Goal: Check status: Check status

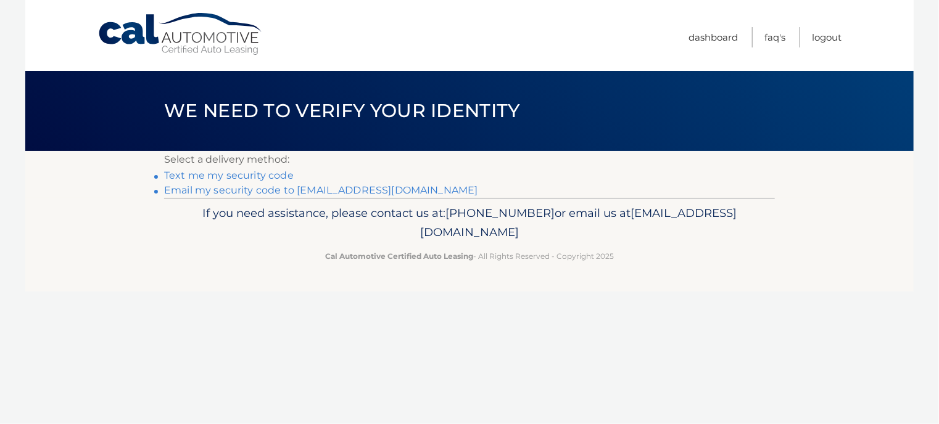
click at [391, 190] on link "Email my security code to [EMAIL_ADDRESS][DOMAIN_NAME]" at bounding box center [321, 190] width 314 height 12
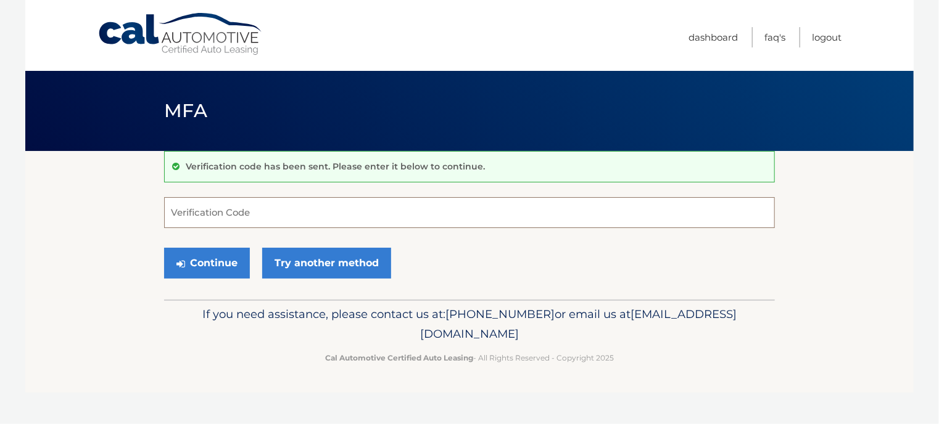
click at [279, 211] on input "Verification Code" at bounding box center [469, 212] width 611 height 31
type input "191366"
click at [231, 255] on button "Continue" at bounding box center [207, 263] width 86 height 31
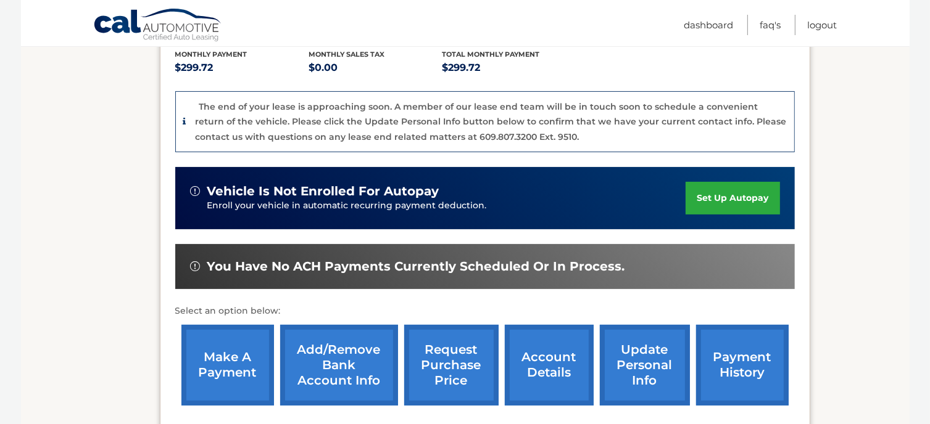
scroll to position [308, 0]
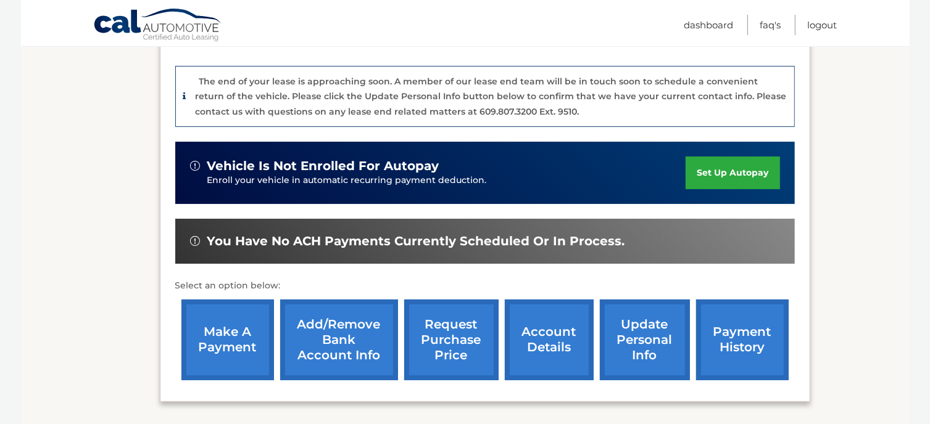
click at [724, 310] on link "payment history" at bounding box center [742, 340] width 93 height 81
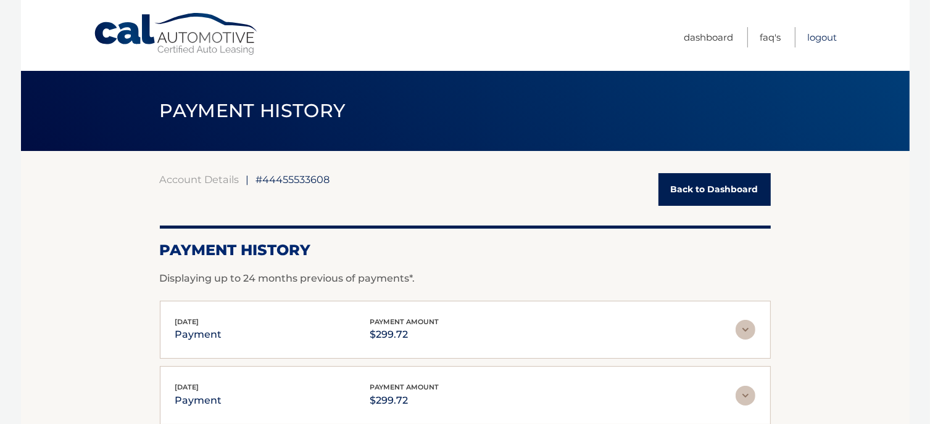
click at [808, 35] on link "Logout" at bounding box center [822, 37] width 30 height 20
